Goal: Task Accomplishment & Management: Complete application form

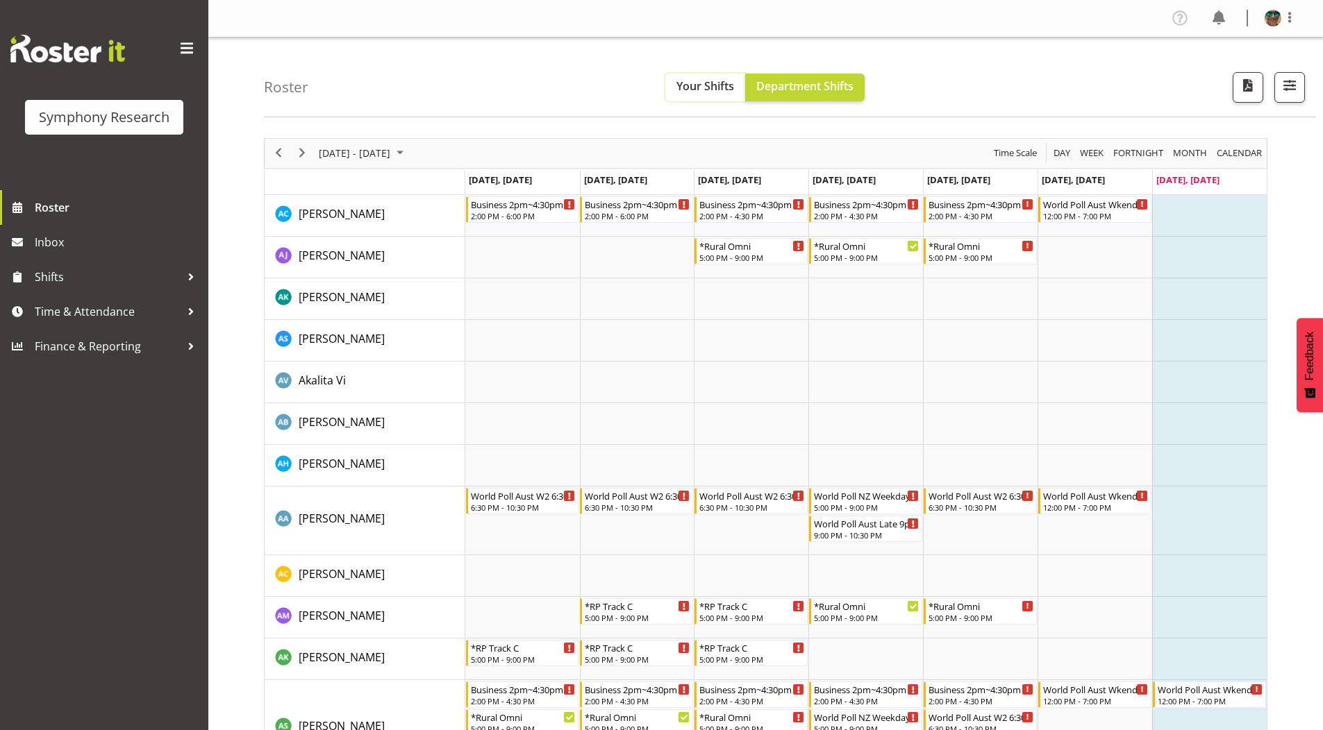
drag, startPoint x: 708, startPoint y: 90, endPoint x: 665, endPoint y: 106, distance: 45.9
click at [708, 90] on span "Your Shifts" at bounding box center [705, 85] width 58 height 15
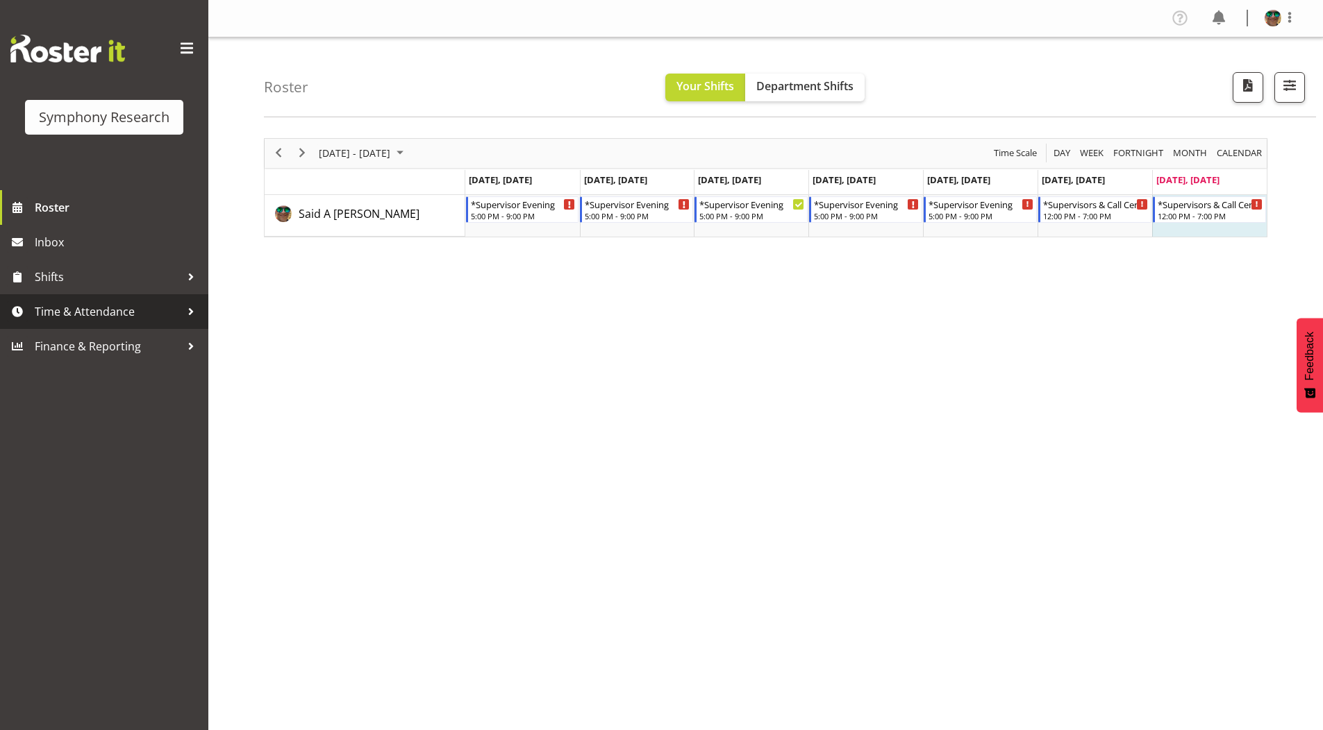
click at [69, 311] on span "Time & Attendance" at bounding box center [108, 311] width 146 height 21
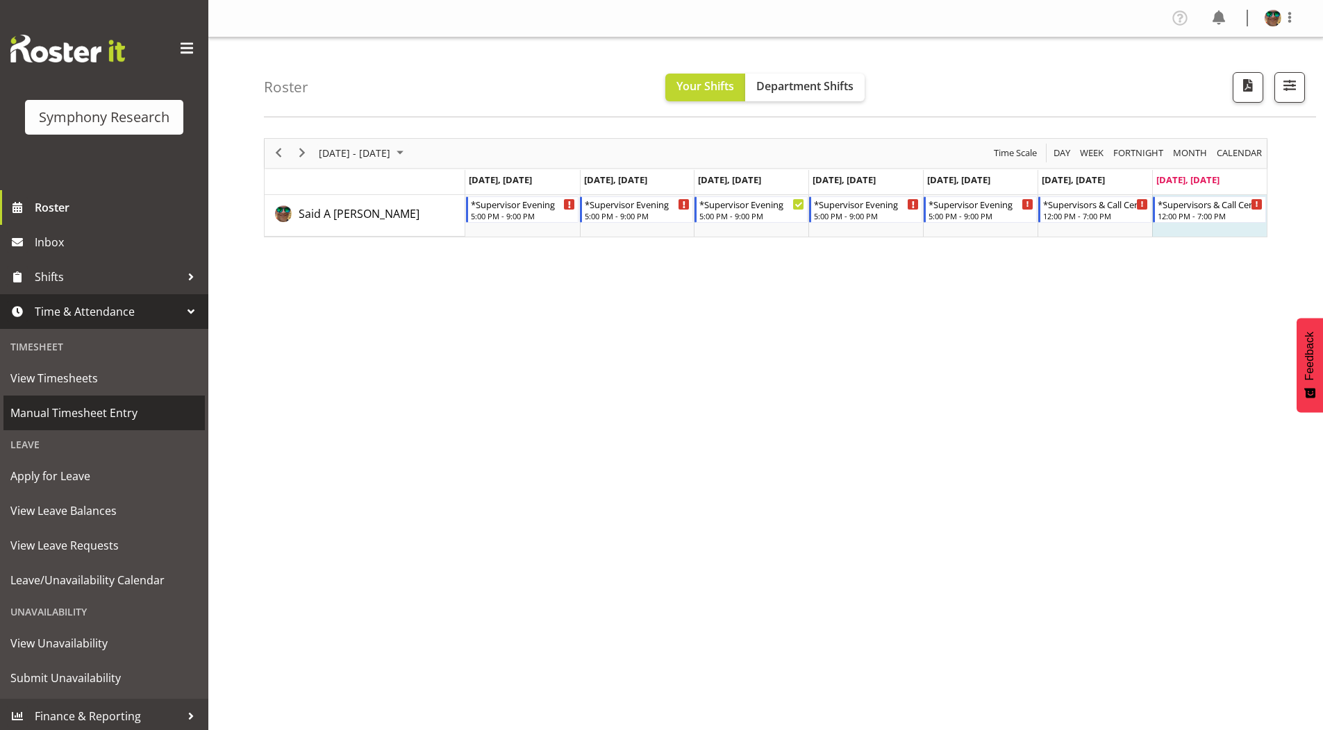
click at [41, 415] on span "Manual Timesheet Entry" at bounding box center [103, 413] width 187 height 21
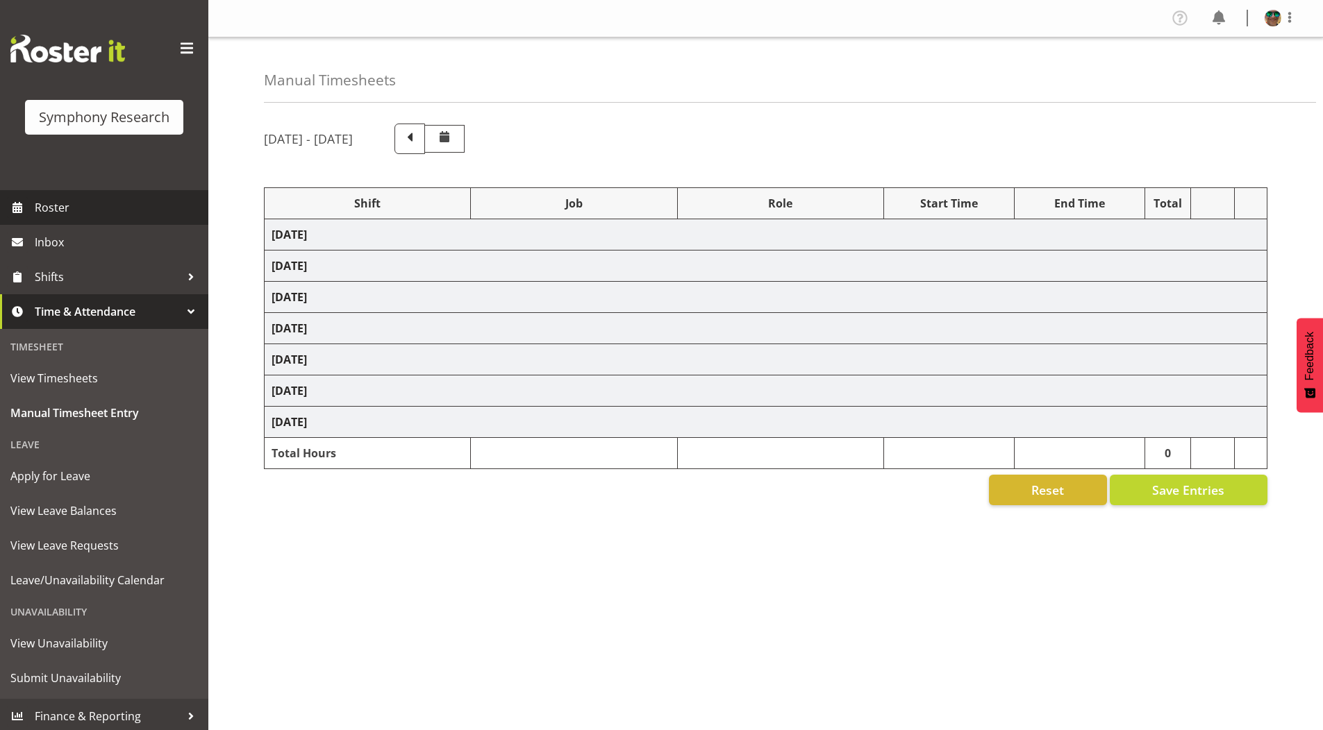
click at [74, 214] on span "Roster" at bounding box center [118, 207] width 167 height 21
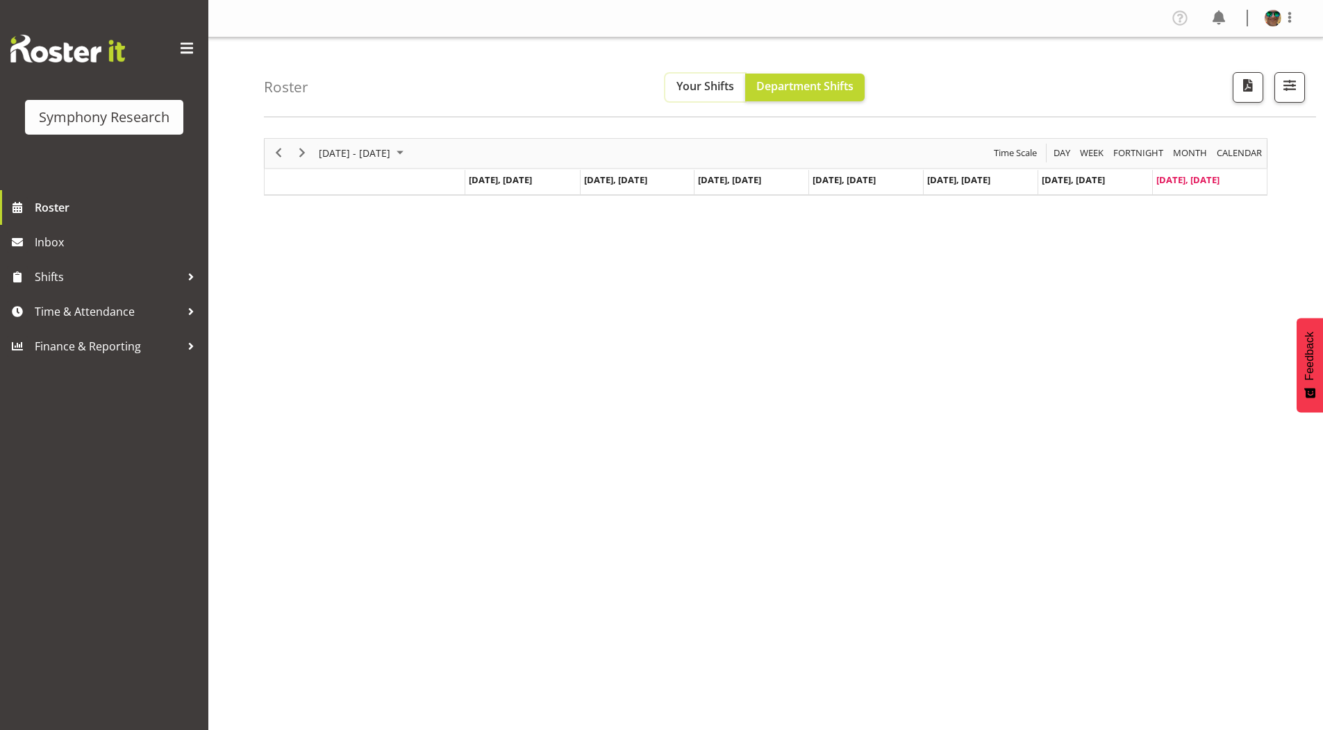
drag, startPoint x: 0, startPoint y: 0, endPoint x: 704, endPoint y: 86, distance: 709.3
click at [704, 86] on span "Your Shifts" at bounding box center [705, 85] width 58 height 15
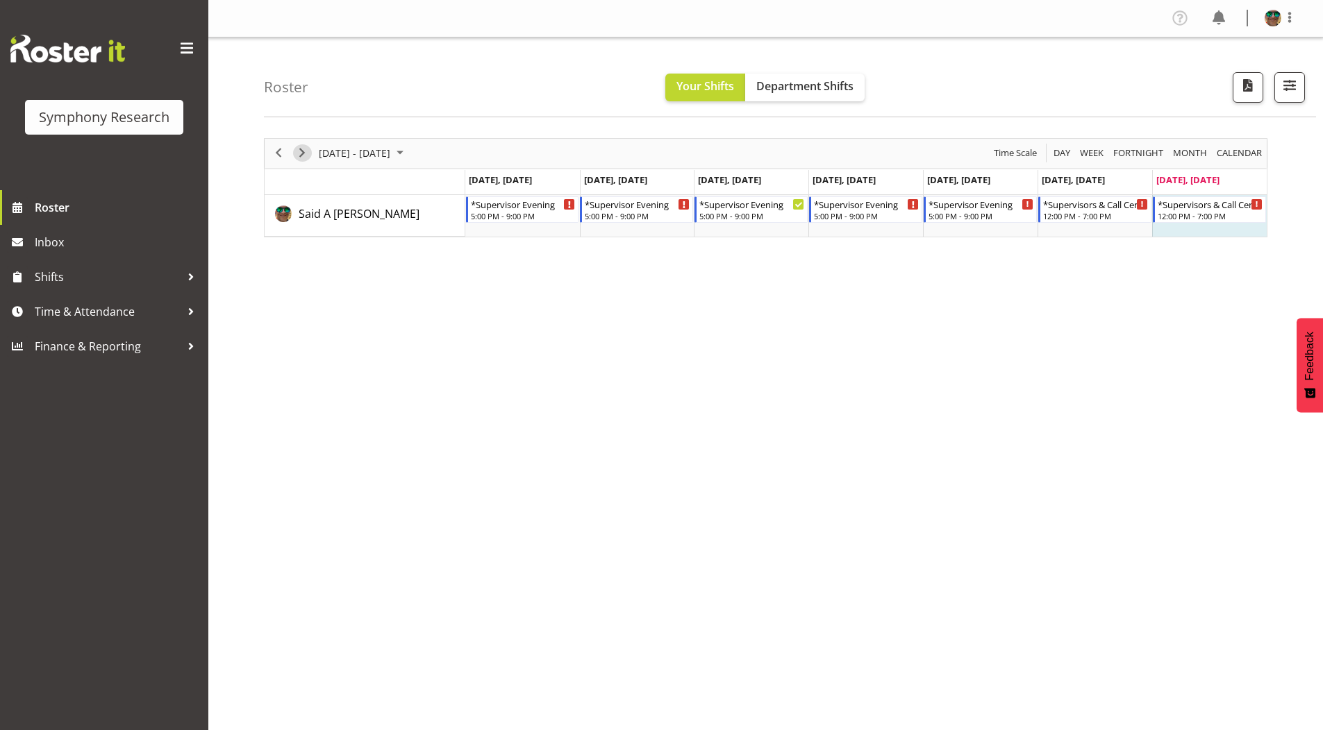
drag, startPoint x: 307, startPoint y: 154, endPoint x: 333, endPoint y: 479, distance: 326.0
click at [307, 154] on span "Next" at bounding box center [302, 152] width 17 height 17
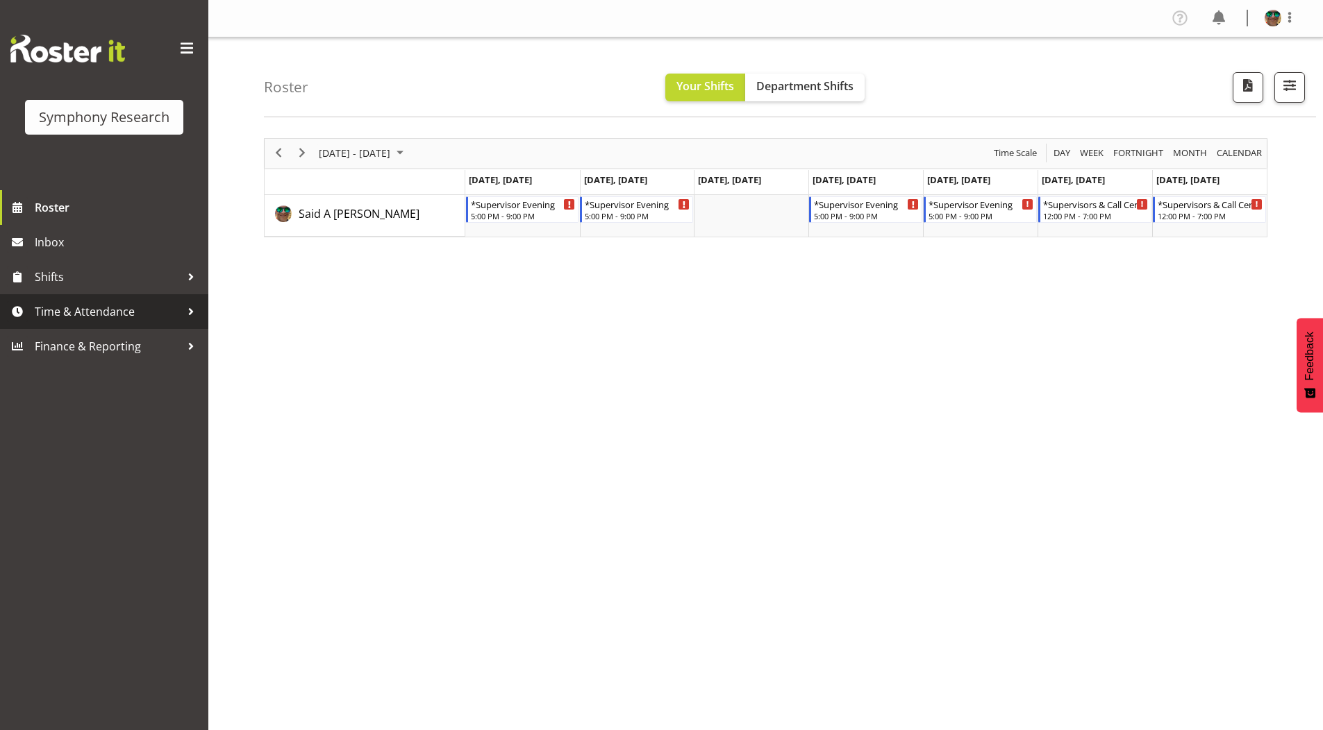
click at [71, 313] on span "Time & Attendance" at bounding box center [108, 311] width 146 height 21
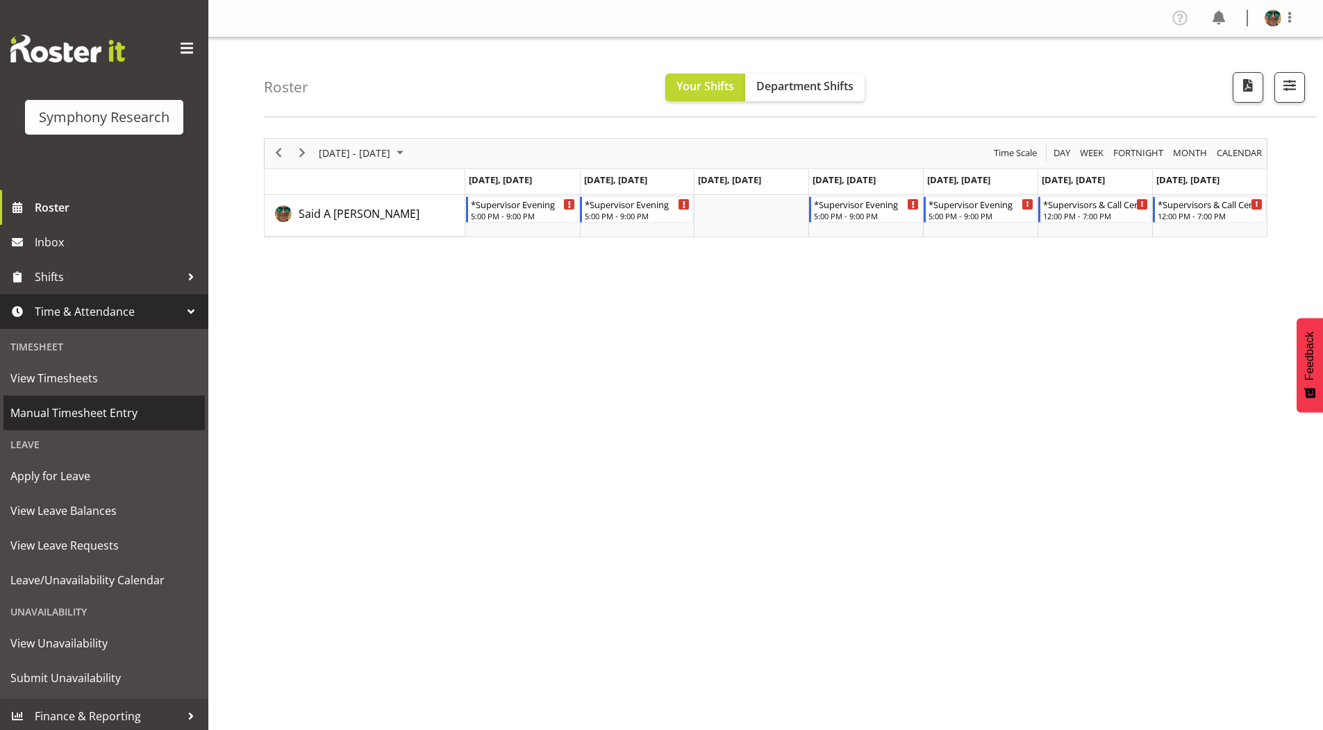
click at [62, 410] on span "Manual Timesheet Entry" at bounding box center [103, 413] width 187 height 21
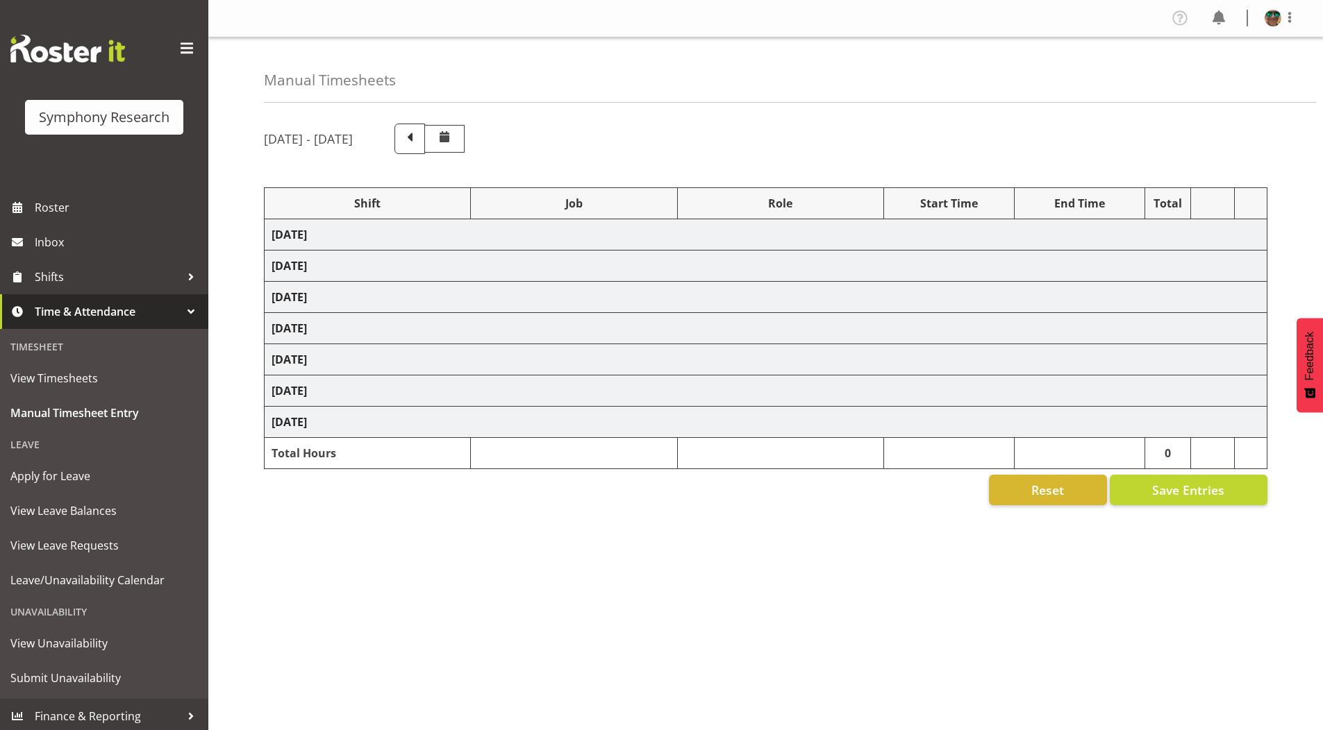
select select "4583"
select select "9426"
select select "4583"
select select "9636"
select select "4583"
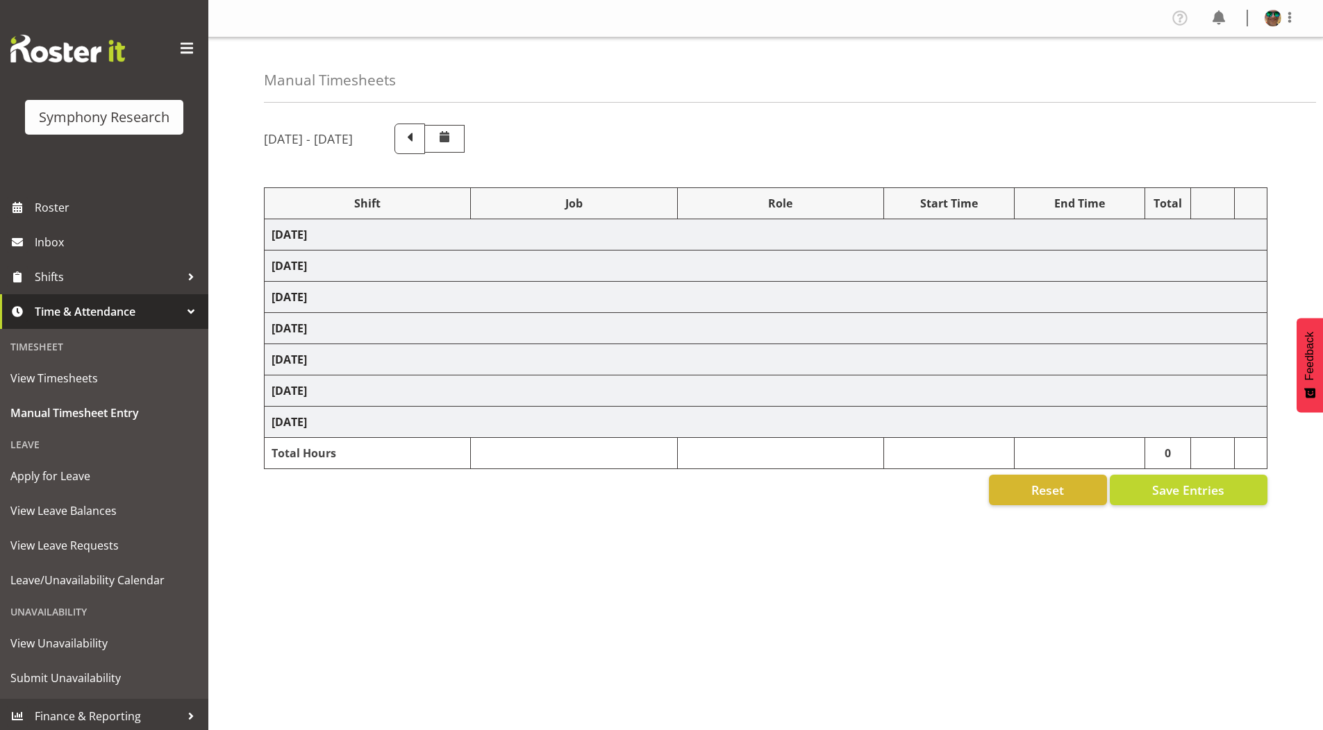
select select "10239"
select select "4583"
select select "10536"
select select "4583"
select select "743"
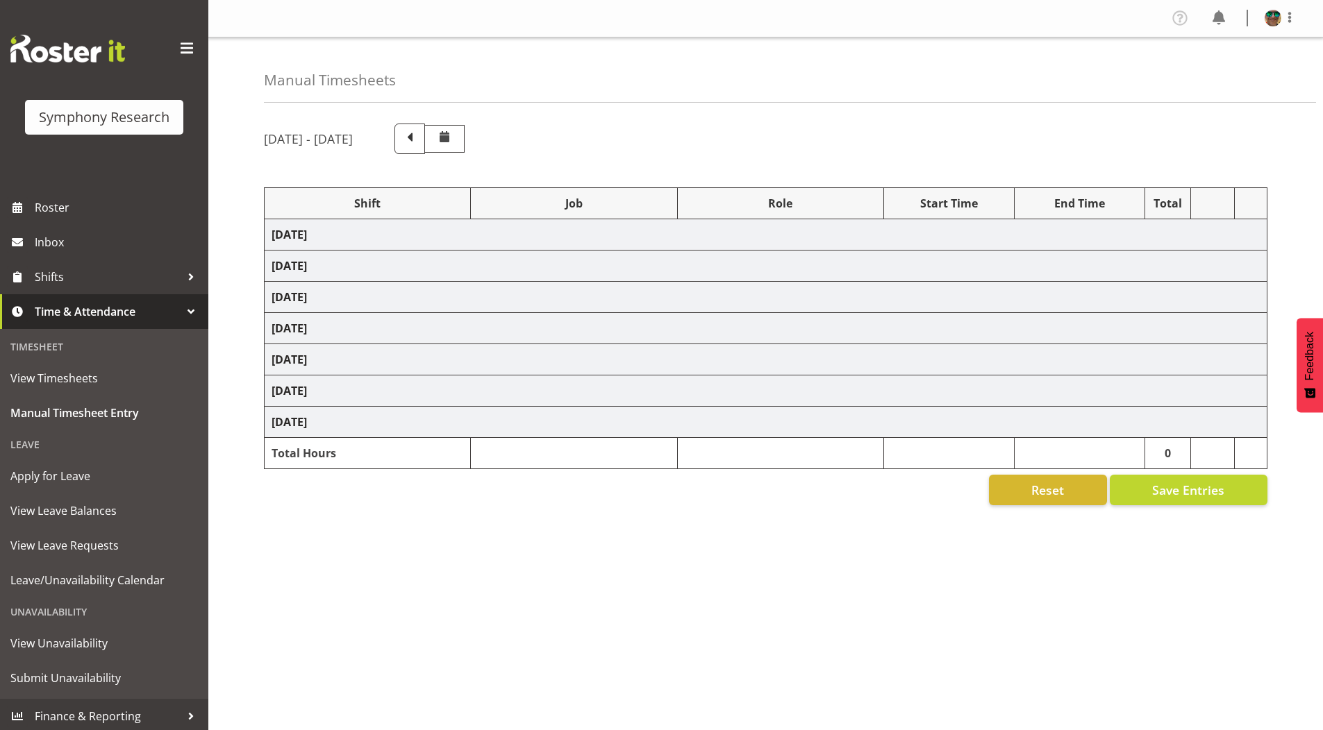
select select "4583"
select select "9636"
select select "4583"
select select "10242"
select select "4583"
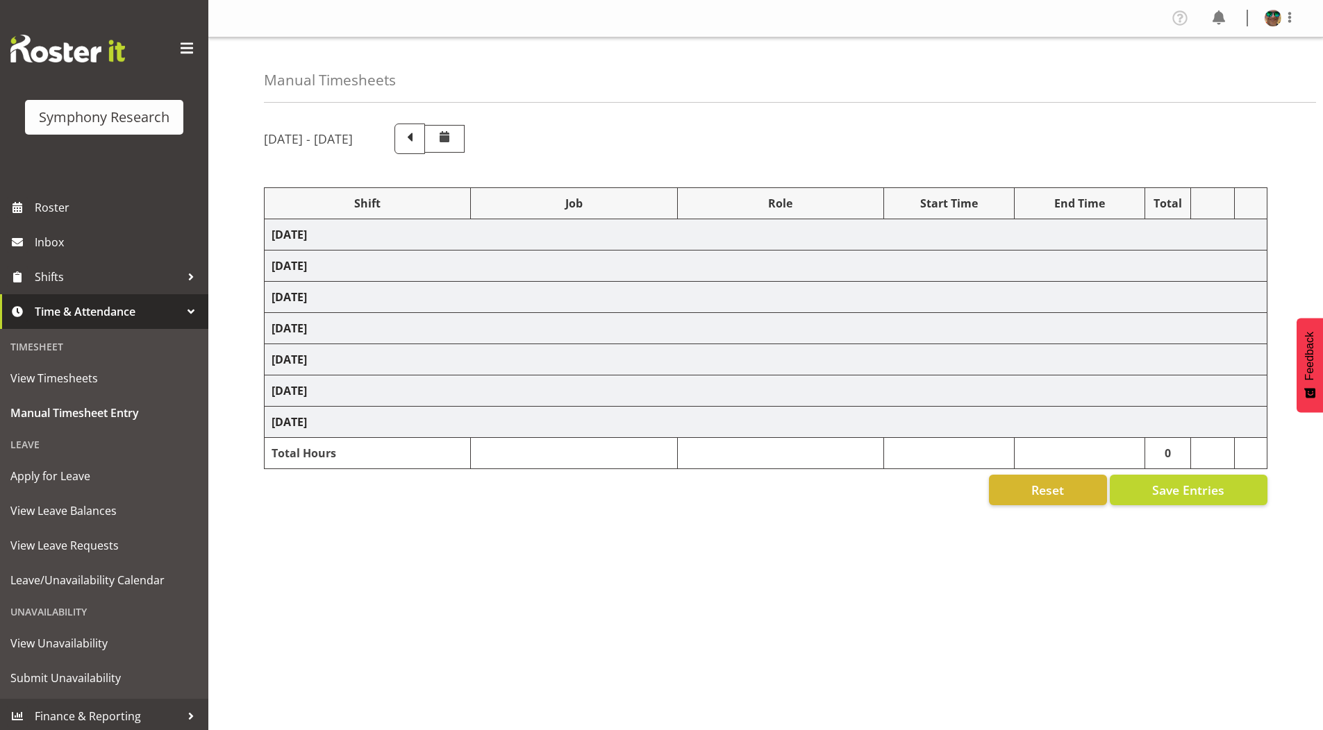
select select "10242"
select select "4583"
select select "10239"
select select "4583"
select select "10536"
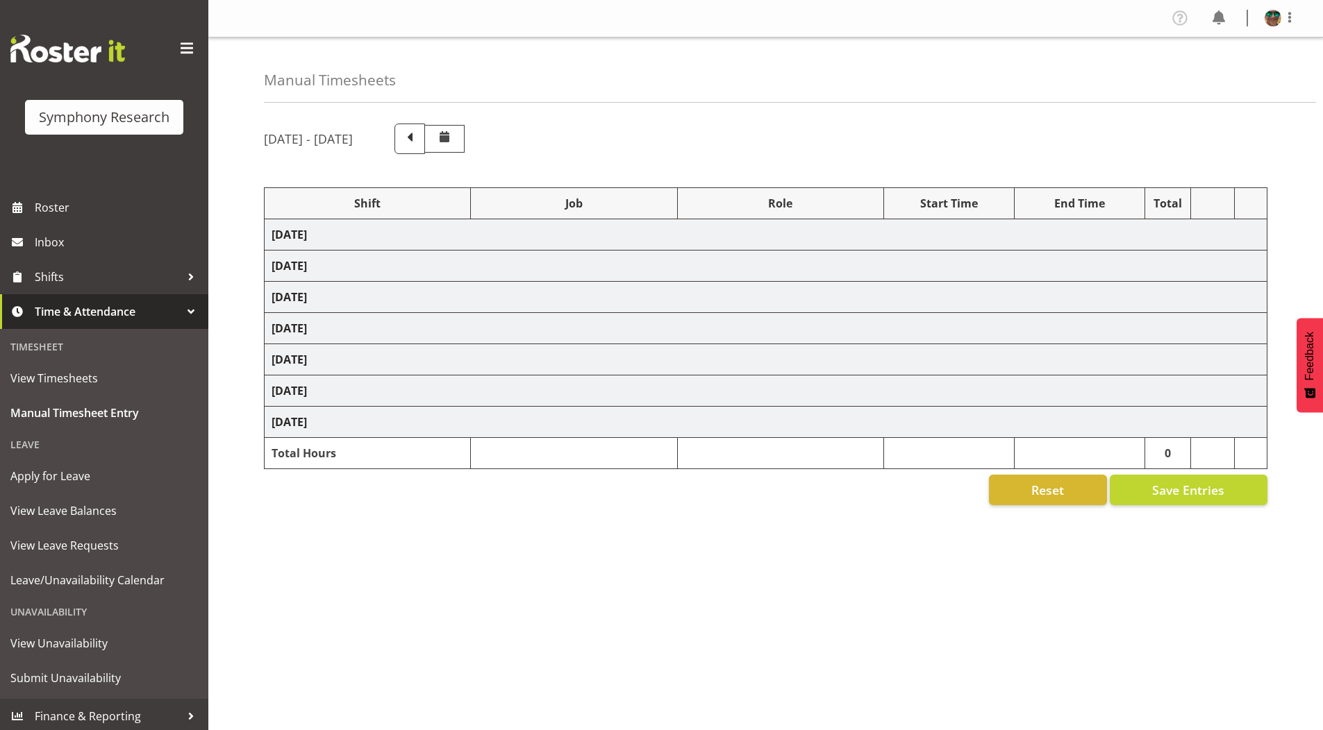
select select "4583"
select select "9426"
select select "4583"
select select "10242"
select select "4583"
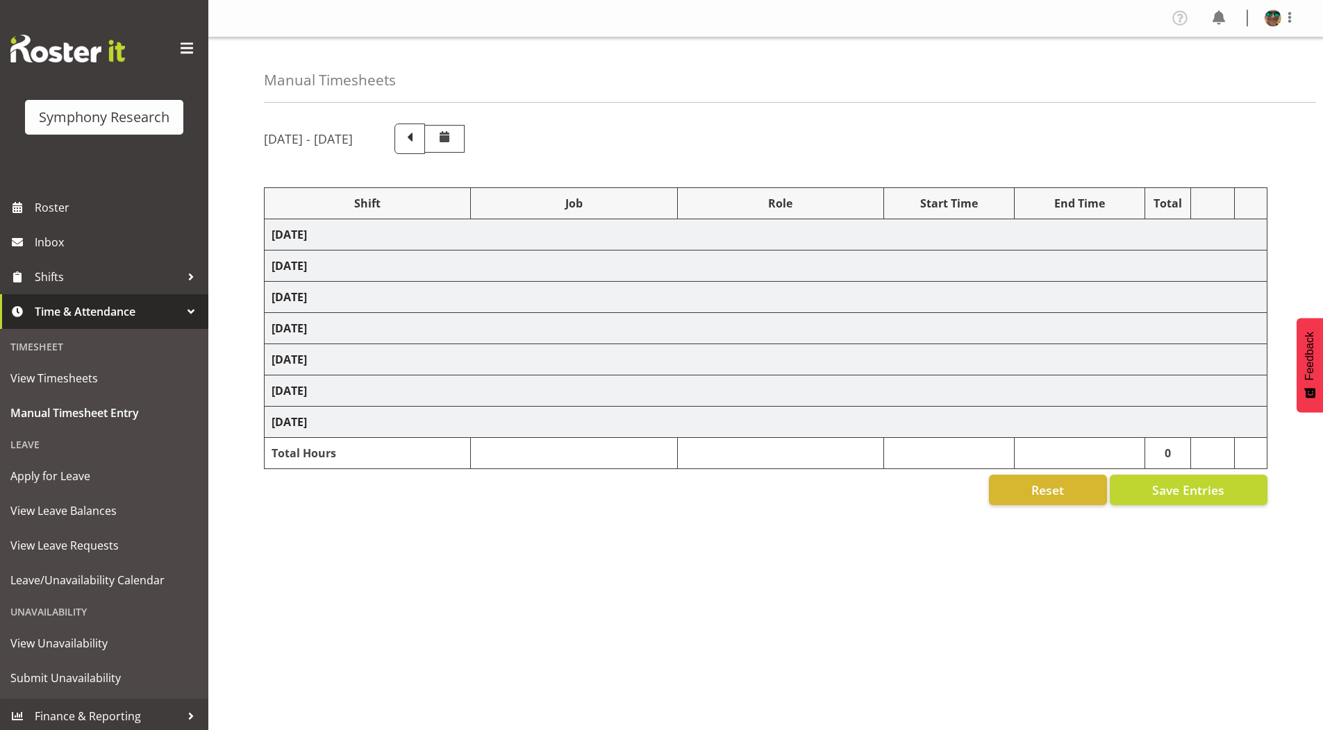
select select "9426"
select select "4583"
select select "10549"
select select "4583"
select select "9636"
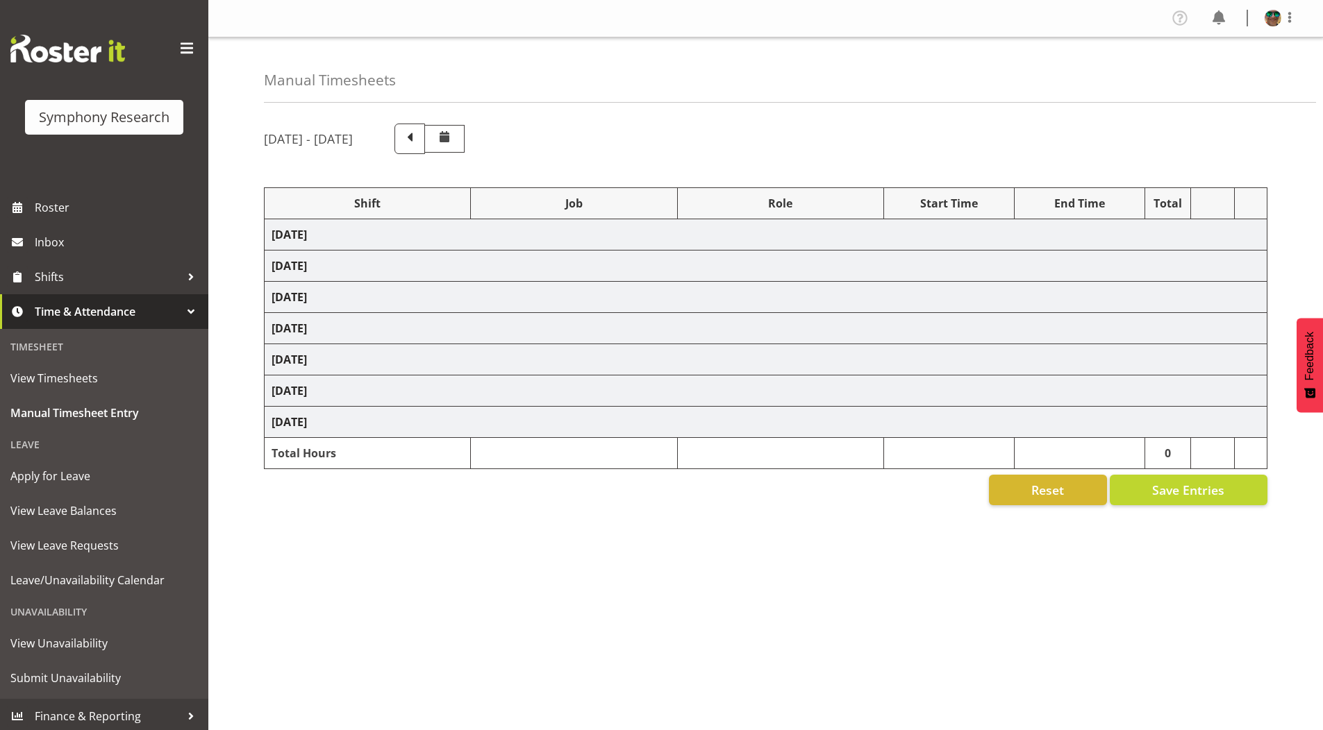
select select "4583"
select select "10239"
select select "4583"
select select "10536"
select select "4583"
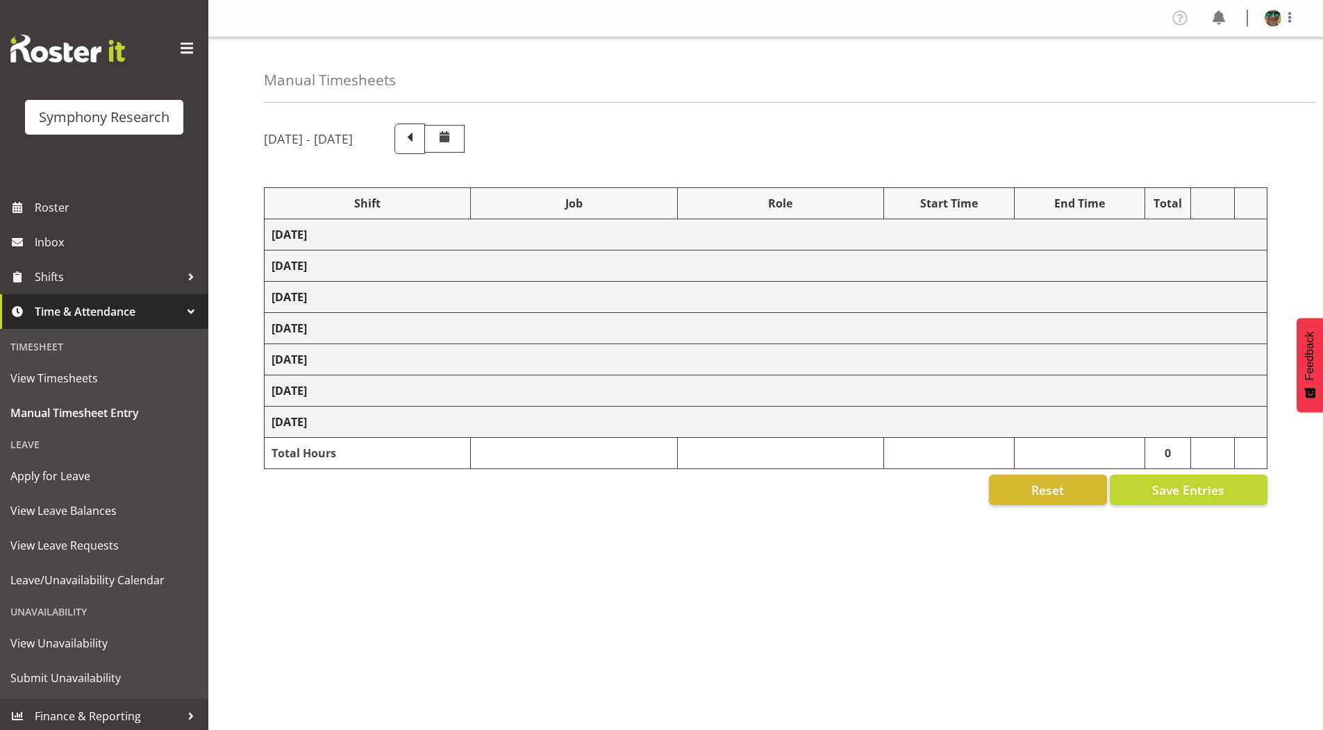
select select "743"
select select "4583"
select select "9426"
select select "4583"
select select "9636"
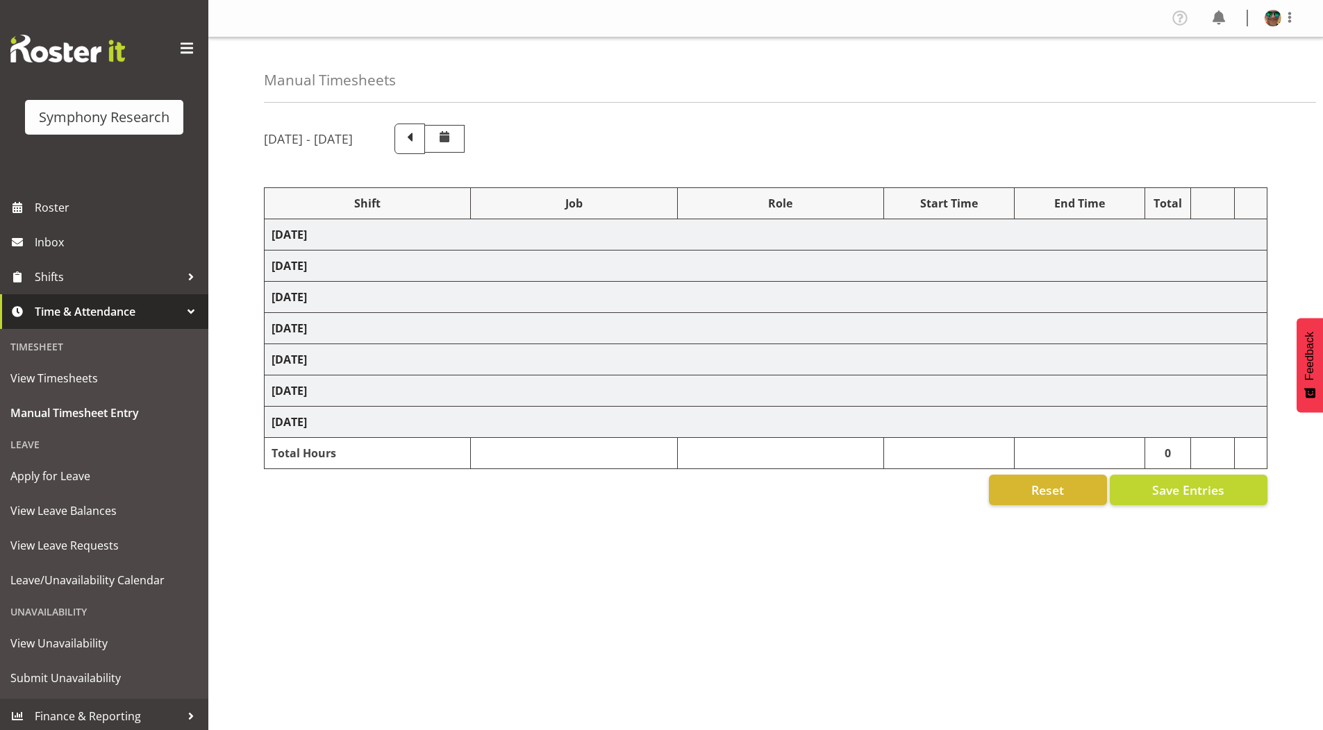
select select "4583"
select select "10549"
select select "4583"
select select "10536"
select select "4583"
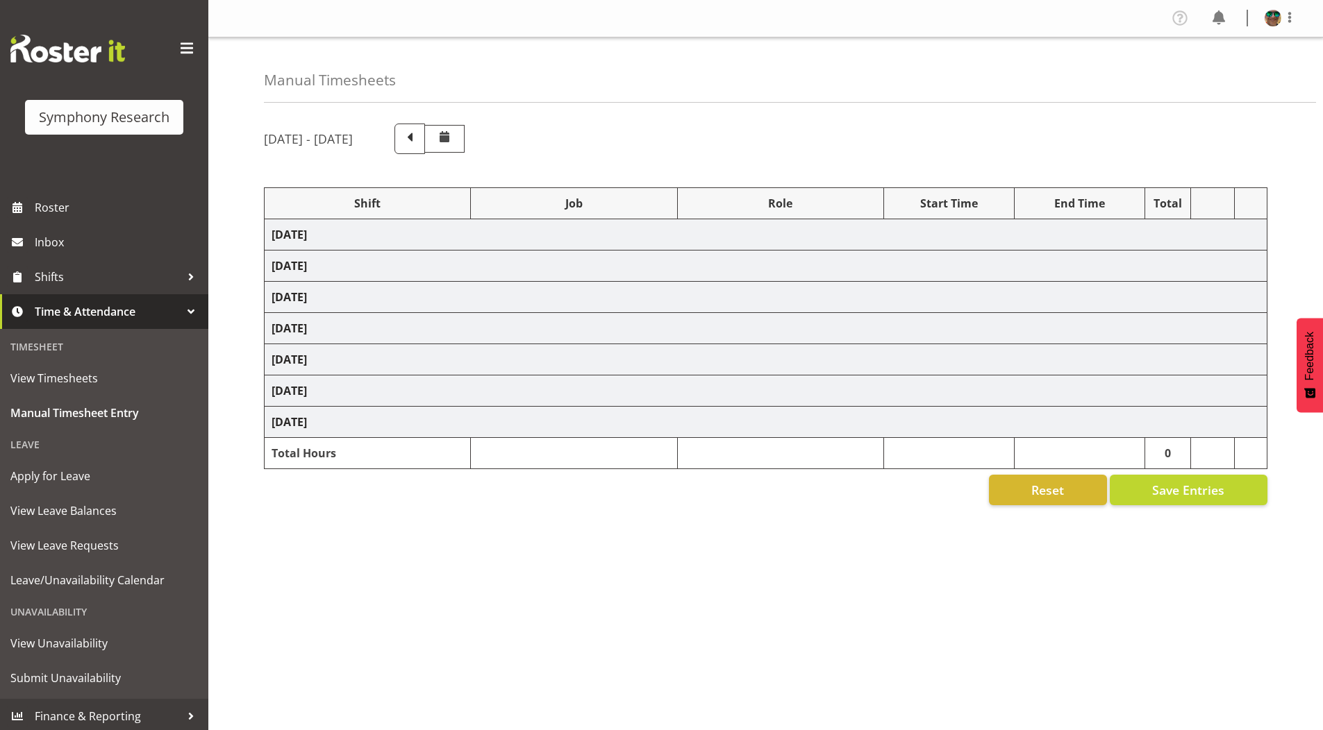
select select "10242"
select select "4583"
select select "10242"
select select "4583"
select select "9426"
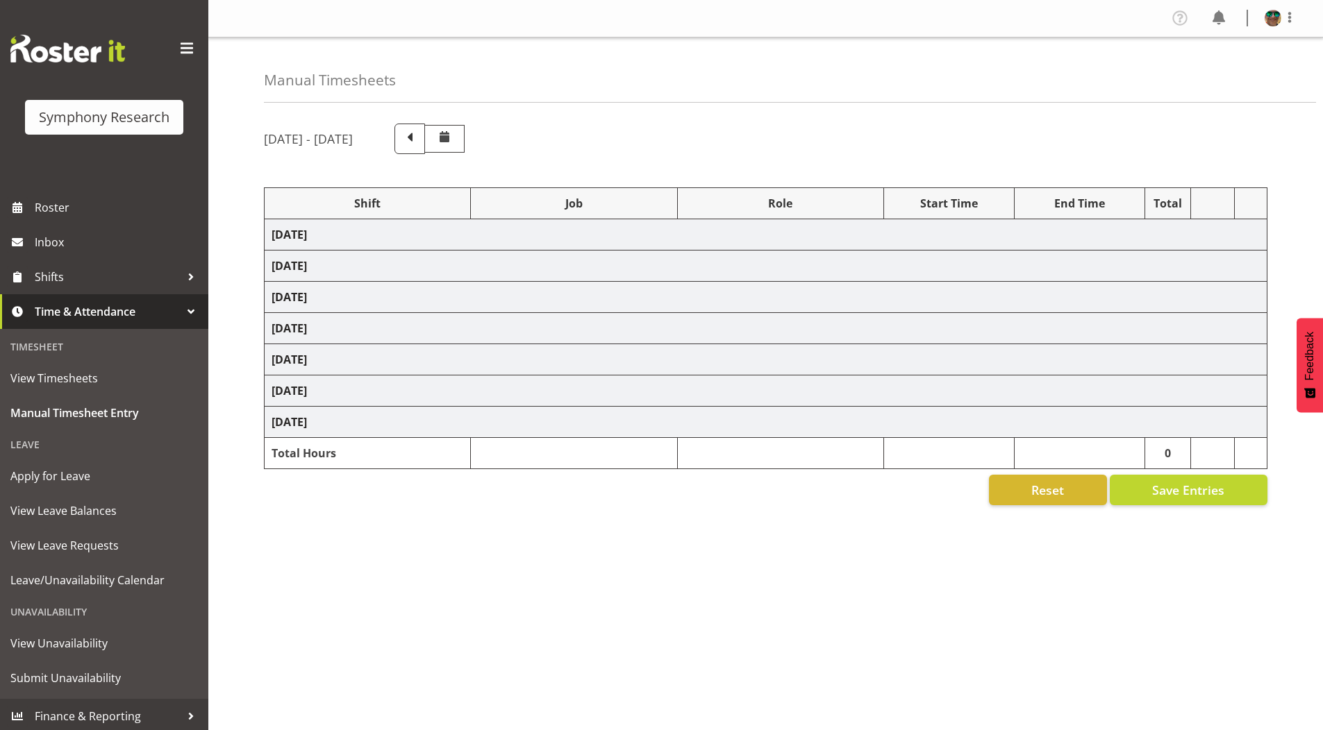
select select "4583"
select select "10549"
select select "4583"
select select "9636"
select select "4583"
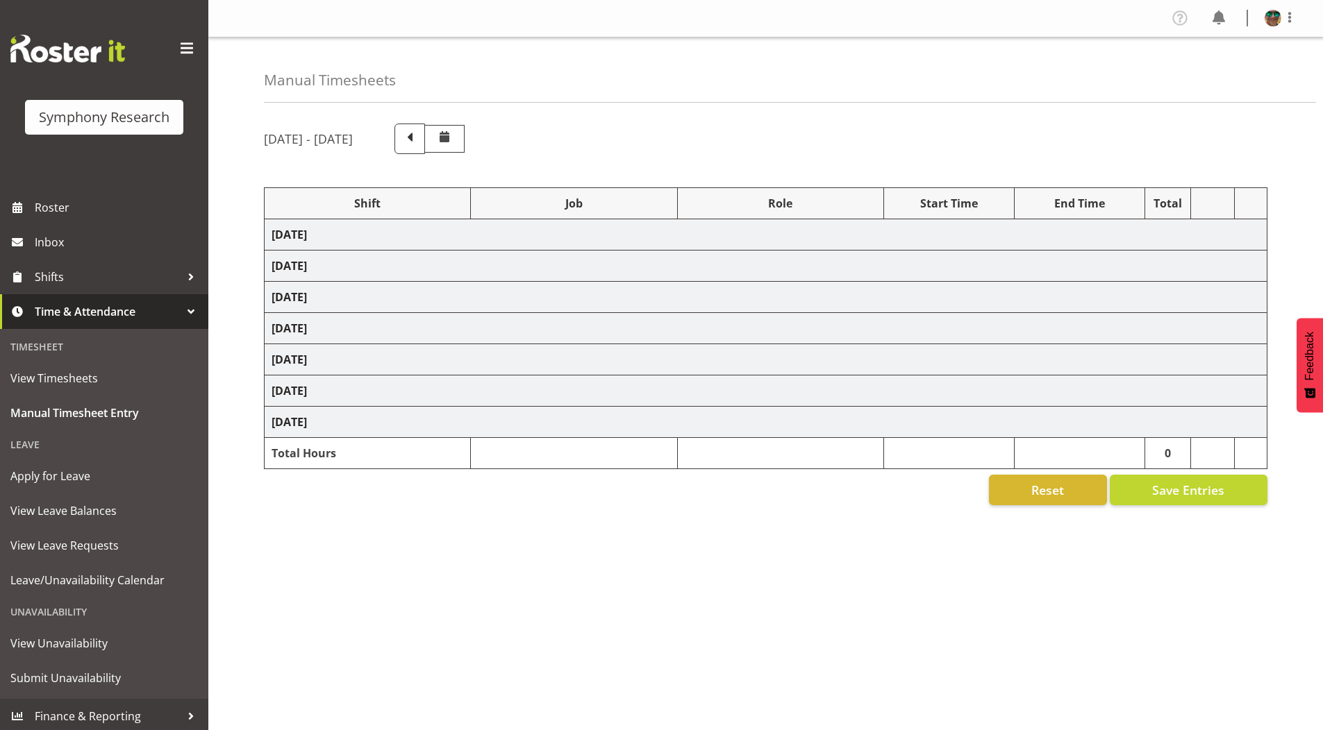
select select "10536"
select select "19170"
select select "9426"
select select "19170"
select select "10549"
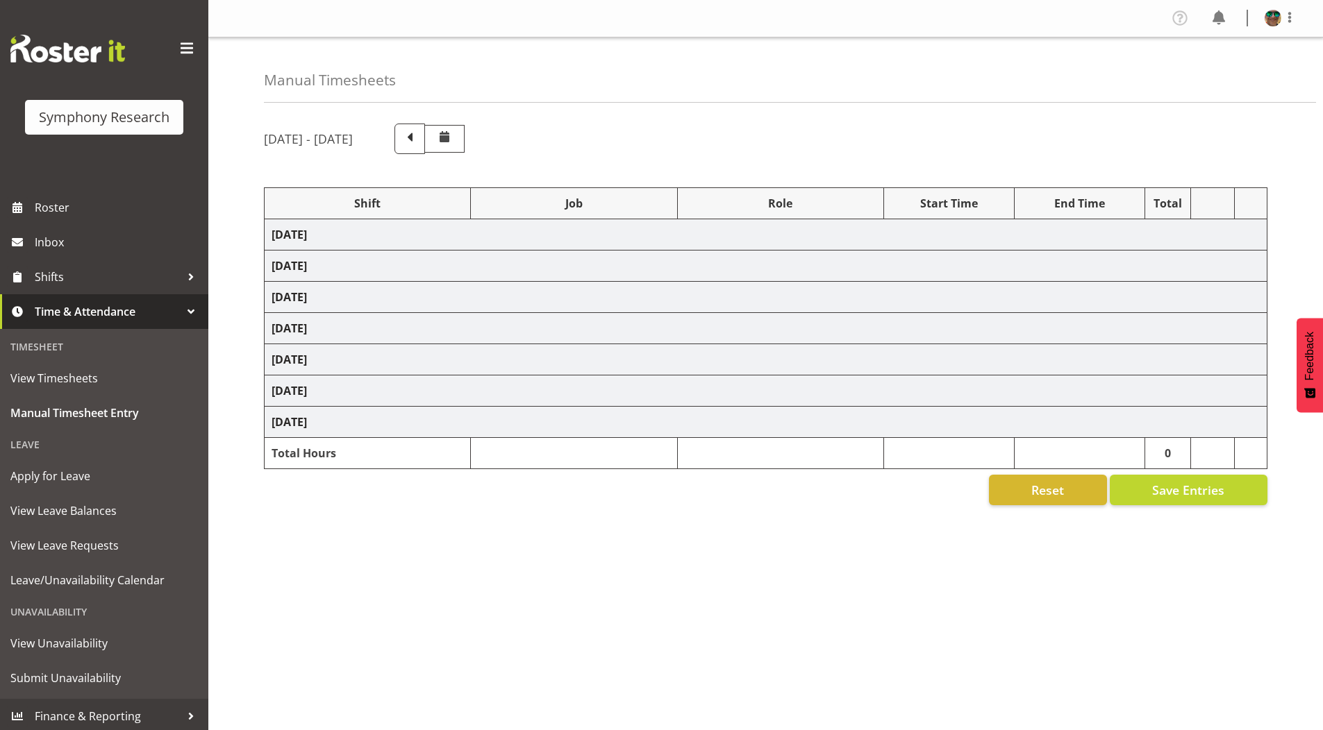
select select "19170"
select select "10242"
select select "19170"
select select "10242"
select select "19170"
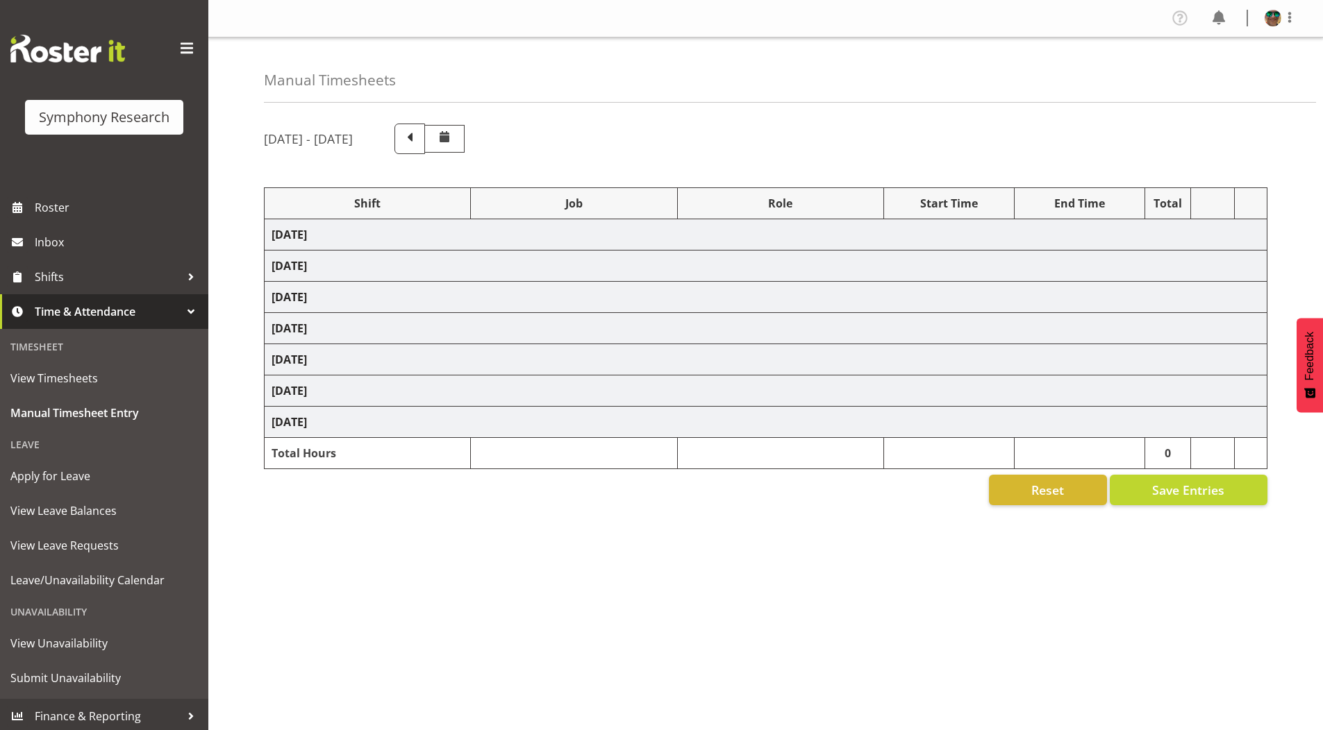
select select "9636"
select select "19170"
select select "7759"
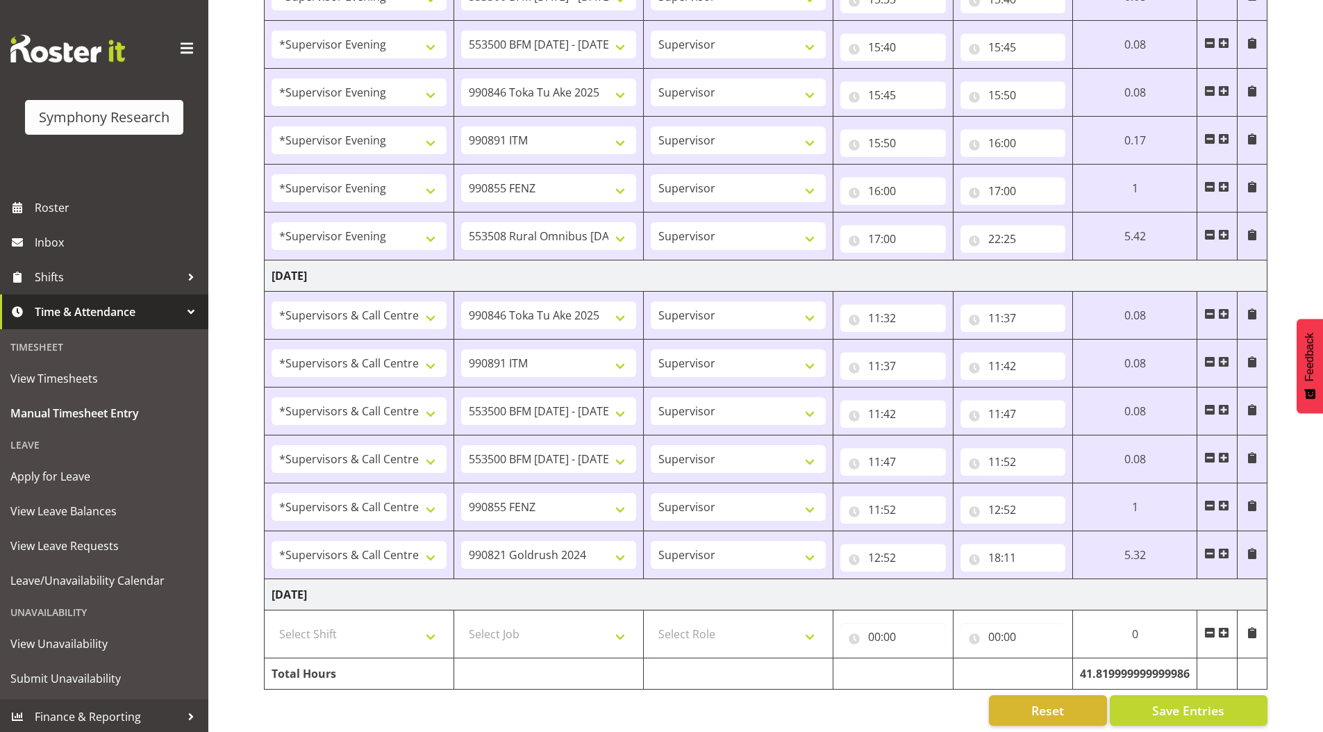
scroll to position [1471, 0]
